Goal: Find specific page/section

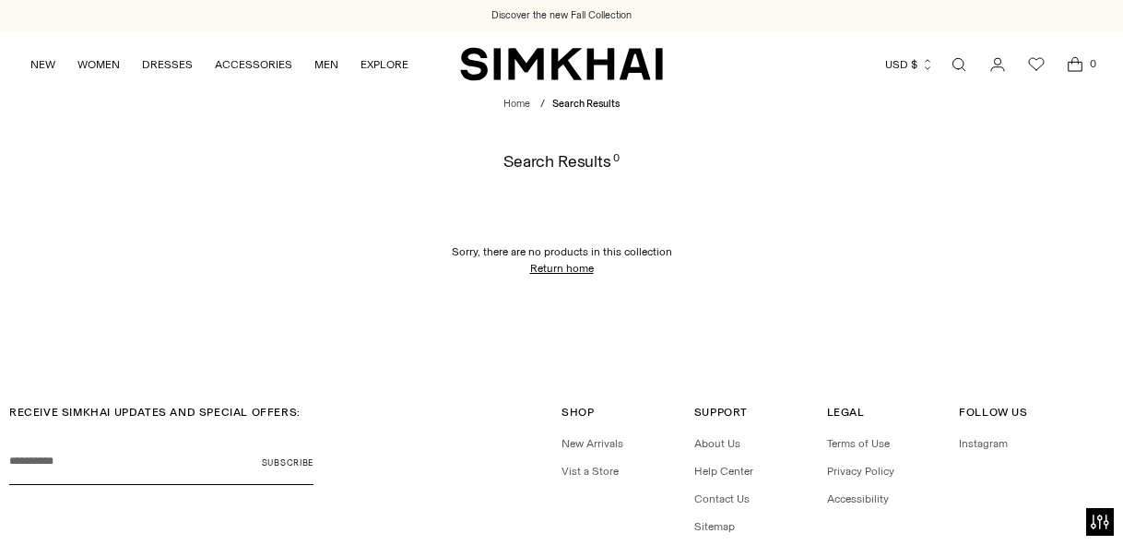
click at [964, 62] on link "Open search modal" at bounding box center [959, 64] width 37 height 37
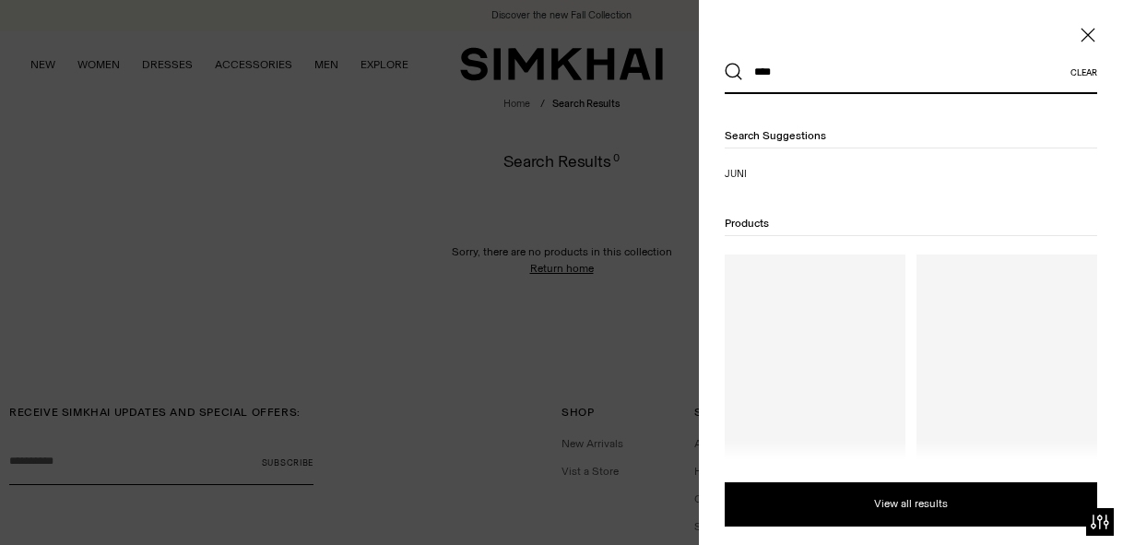
type input "****"
click at [725, 63] on button "Search" at bounding box center [734, 72] width 18 height 18
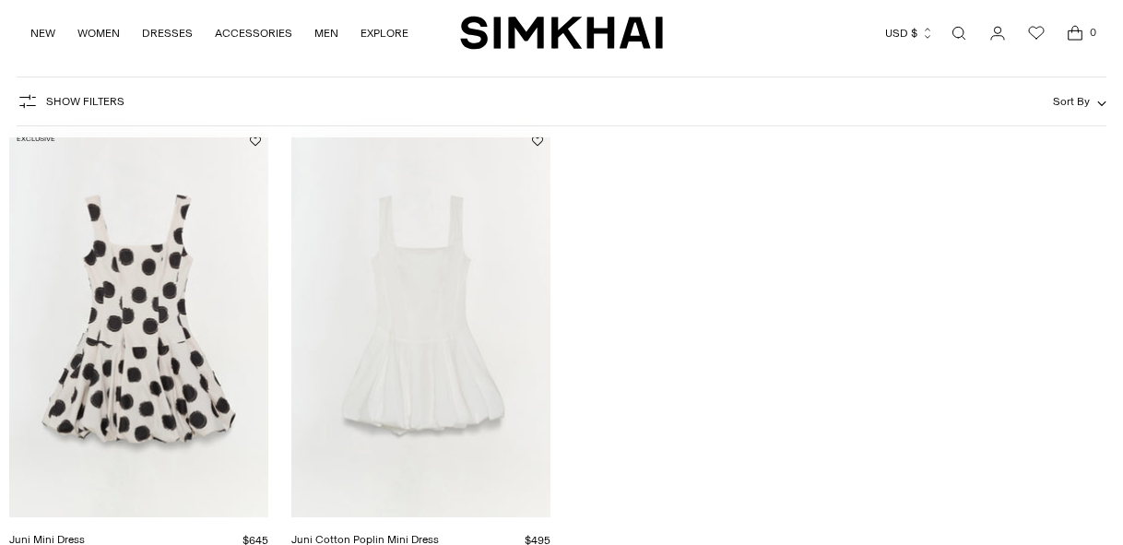
scroll to position [289, 0]
